Goal: Information Seeking & Learning: Learn about a topic

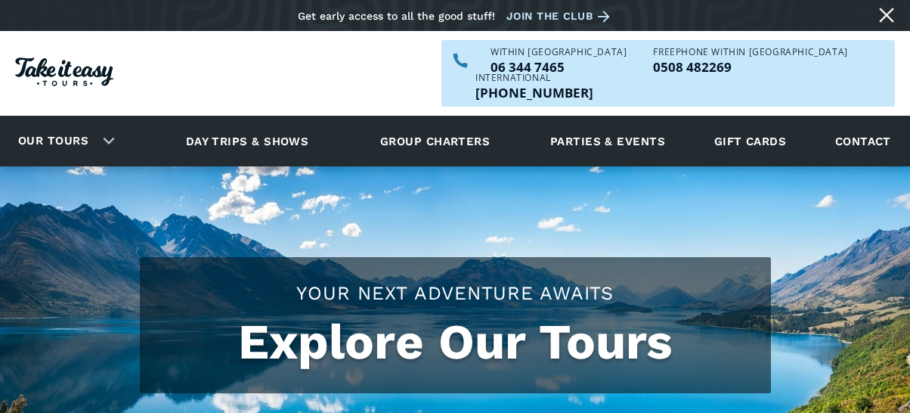
click at [264, 120] on link "Day trips & shows" at bounding box center [247, 141] width 161 height 42
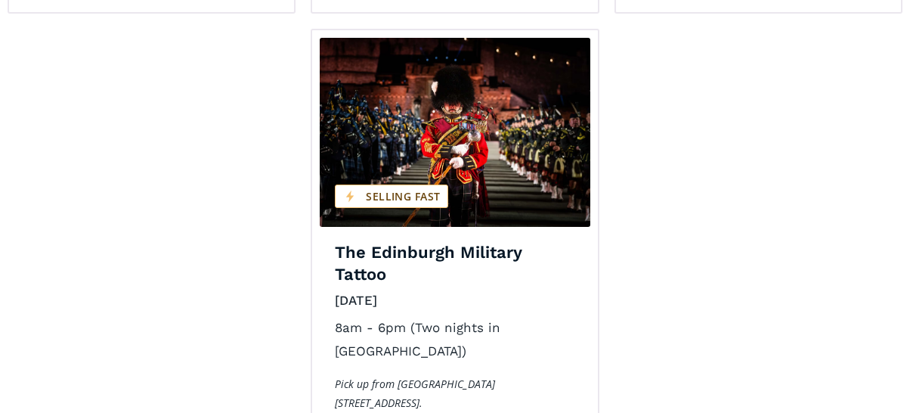
scroll to position [2495, 0]
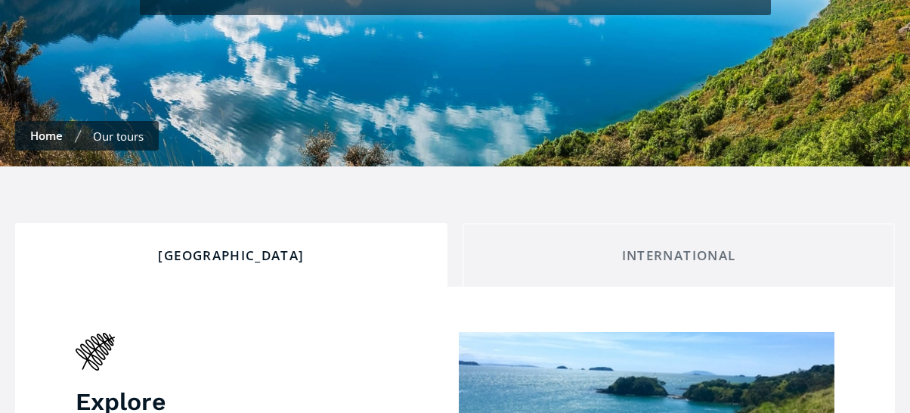
scroll to position [605, 0]
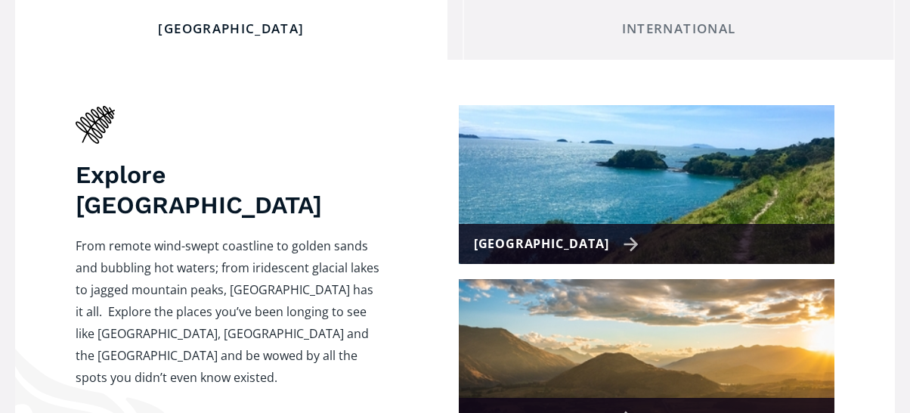
click at [600, 233] on div "[GEOGRAPHIC_DATA]" at bounding box center [557, 244] width 166 height 22
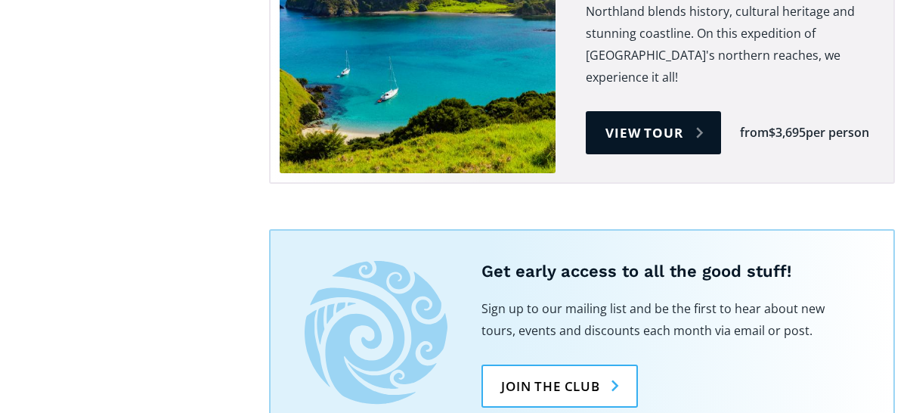
scroll to position [2949, 0]
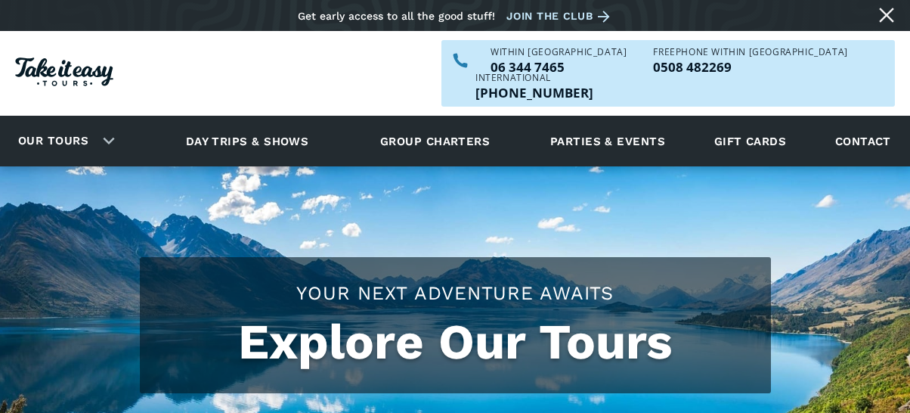
scroll to position [605, 0]
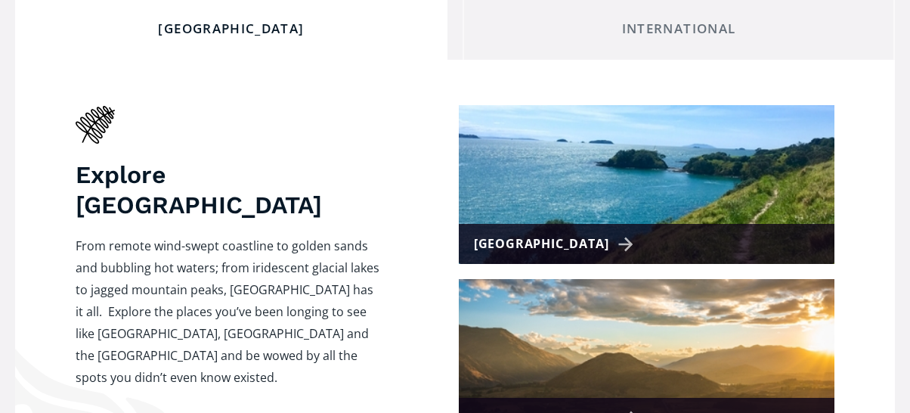
click at [598, 407] on div "[GEOGRAPHIC_DATA]" at bounding box center [557, 418] width 166 height 22
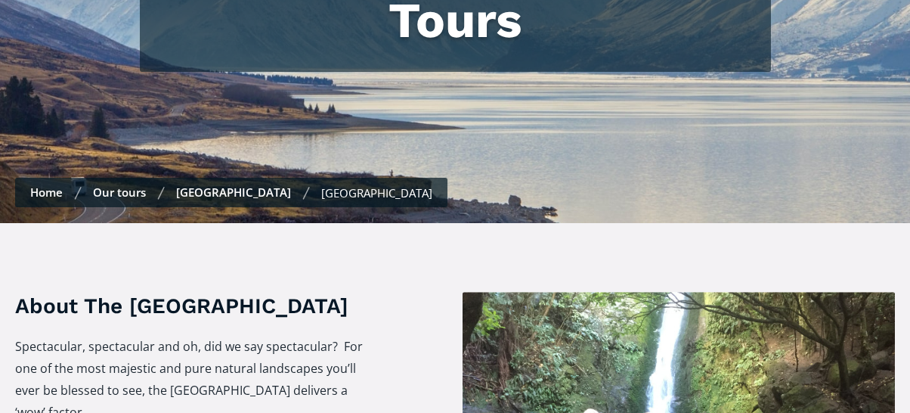
checkbox input "true"
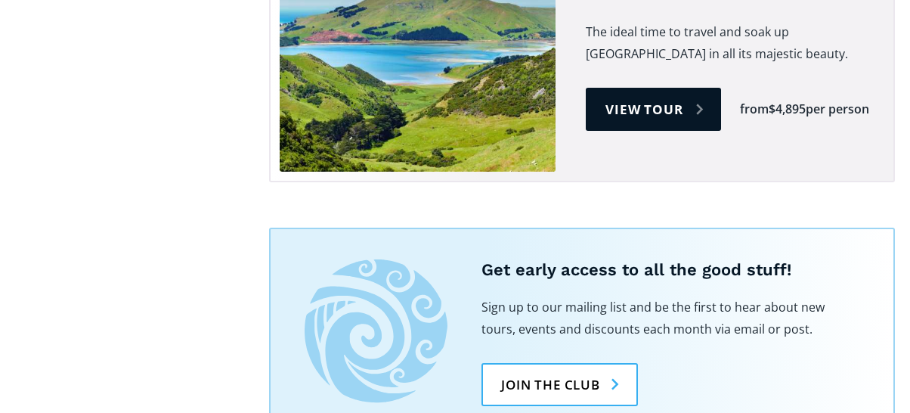
scroll to position [1890, 0]
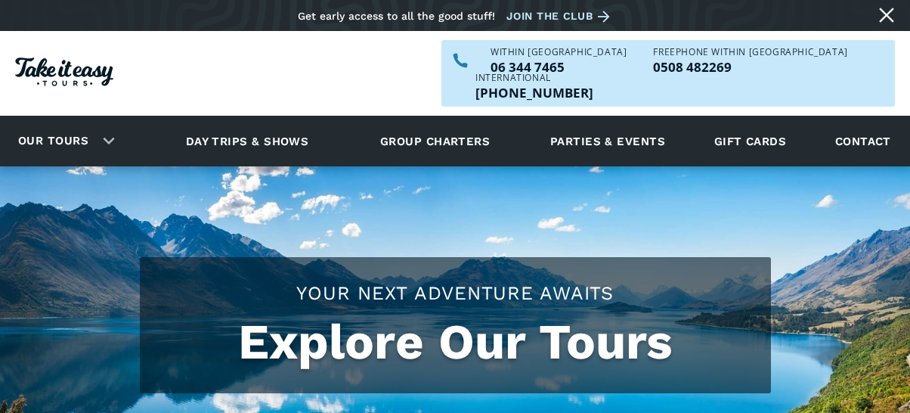
scroll to position [605, 0]
